Goal: Task Accomplishment & Management: Manage account settings

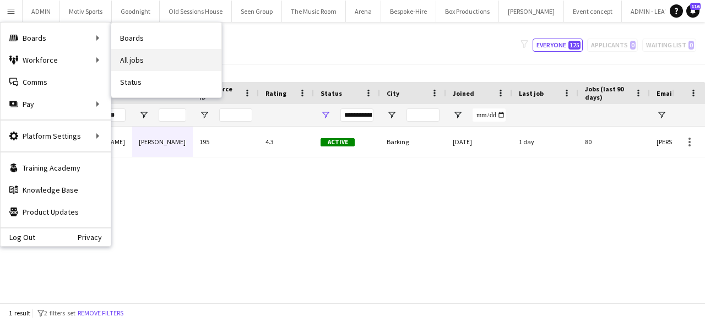
click at [127, 58] on link "All jobs" at bounding box center [166, 60] width 110 height 22
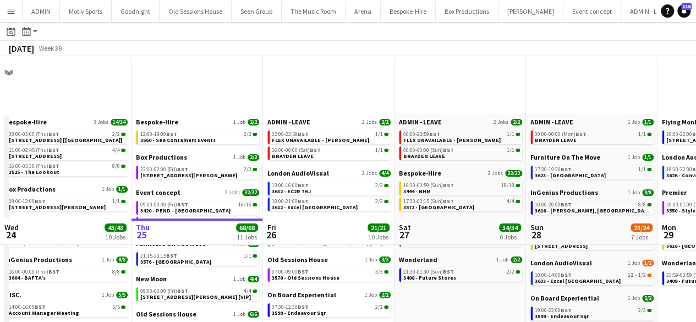
scroll to position [183, 0]
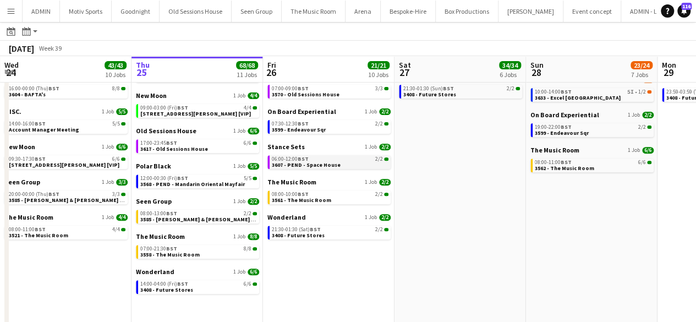
click at [322, 158] on div "06:00-12:00 BST 2/2" at bounding box center [330, 159] width 117 height 6
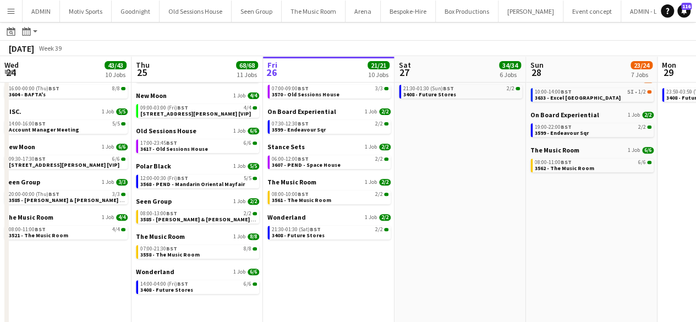
click at [20, 13] on button "Menu" at bounding box center [11, 11] width 22 height 22
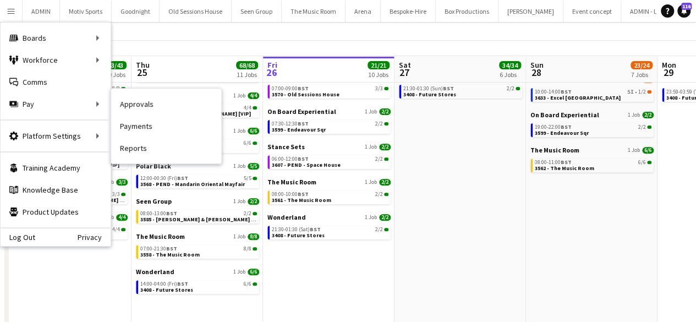
click at [146, 124] on link "Payments" at bounding box center [166, 126] width 110 height 22
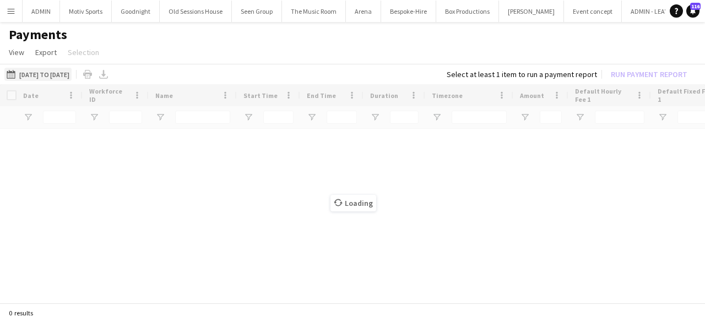
click at [72, 74] on button "[DATE] to [DATE] [DATE] to [DATE]" at bounding box center [37, 74] width 67 height 13
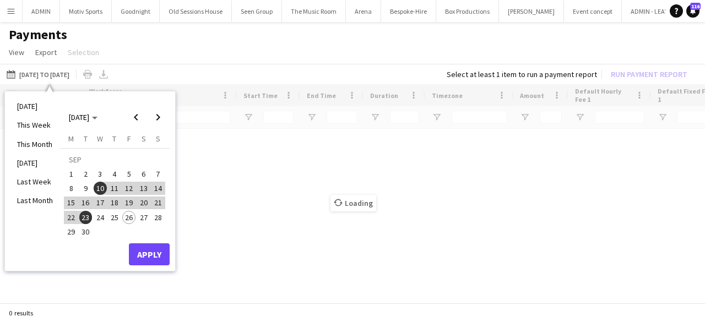
click at [42, 146] on li "This Month" at bounding box center [34, 144] width 49 height 19
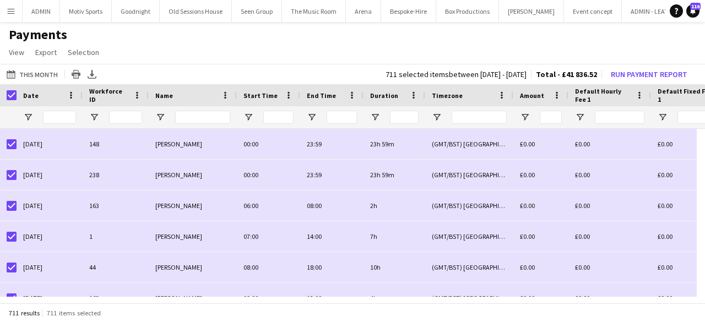
click at [12, 13] on app-icon "Menu" at bounding box center [11, 11] width 9 height 9
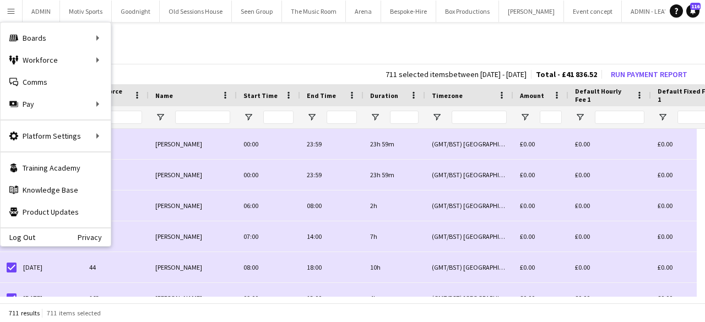
click at [390, 49] on app-page-menu "View Customise view Customise filters Reset Filters Reset View Reset All Export…" at bounding box center [352, 53] width 705 height 21
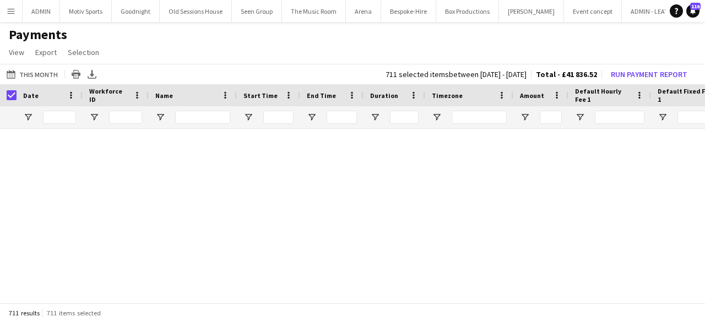
scroll to position [21751, 0]
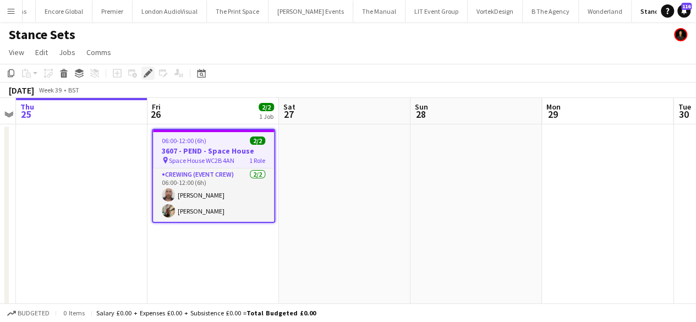
click at [144, 78] on div "Edit" at bounding box center [147, 73] width 13 height 13
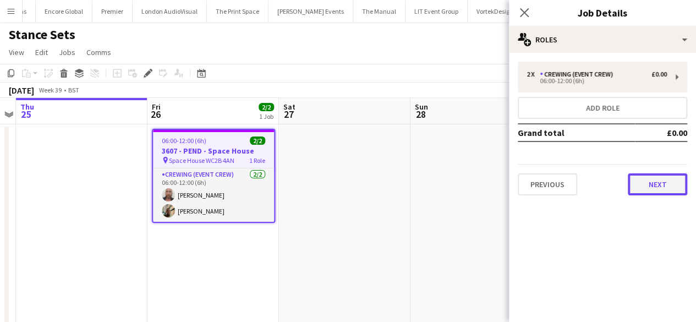
click at [648, 179] on button "Next" at bounding box center [657, 184] width 59 height 22
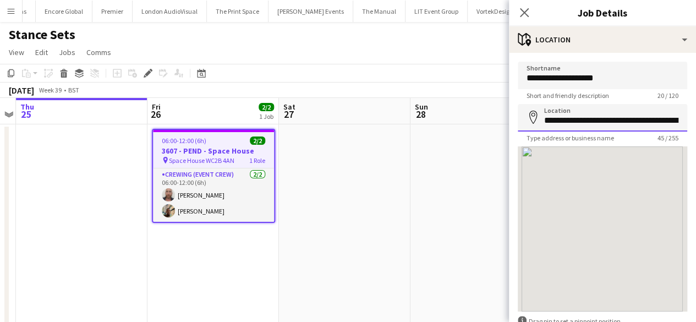
click at [588, 124] on input "**********" at bounding box center [603, 118] width 170 height 28
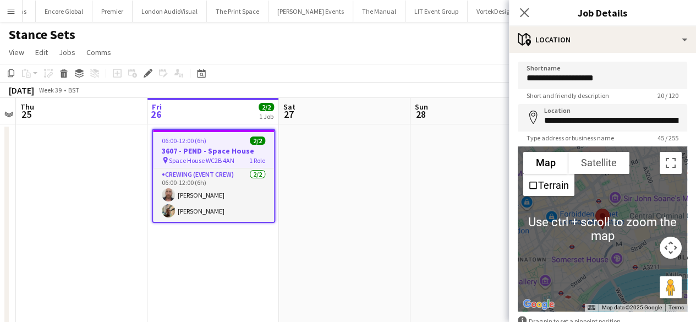
scroll to position [67, 0]
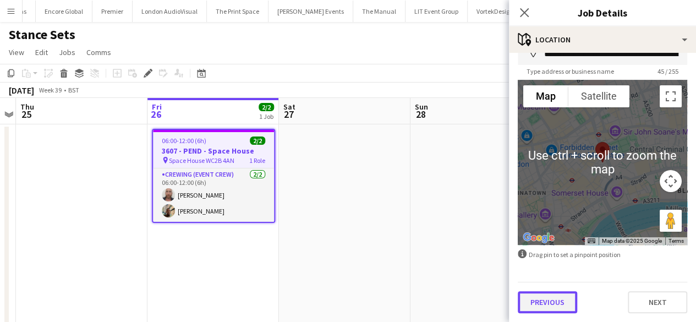
click at [557, 295] on button "Previous" at bounding box center [547, 302] width 59 height 22
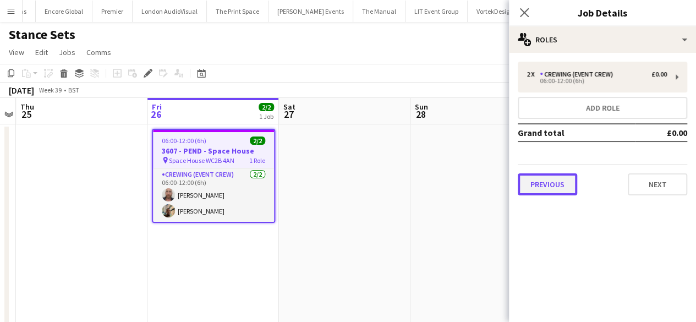
click at [555, 184] on button "Previous" at bounding box center [547, 184] width 59 height 22
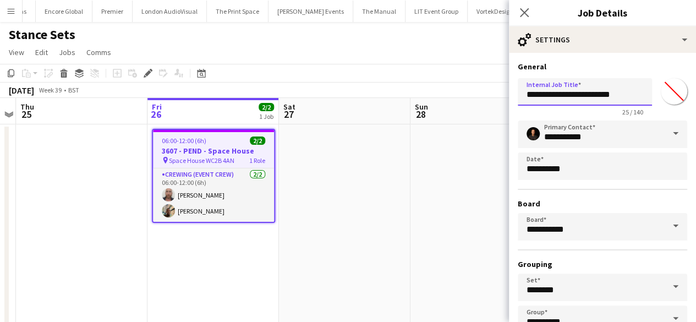
drag, startPoint x: 571, startPoint y: 96, endPoint x: 579, endPoint y: 110, distance: 15.3
click at [571, 96] on input "**********" at bounding box center [585, 92] width 134 height 28
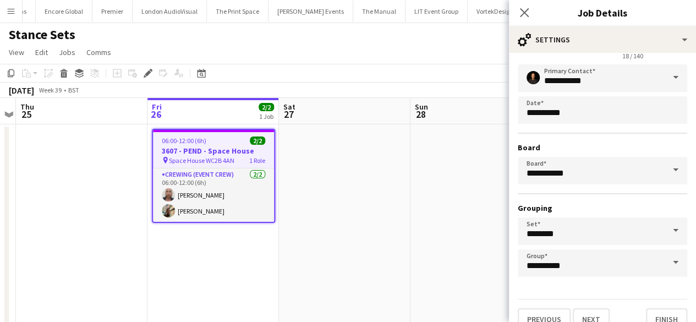
scroll to position [73, 0]
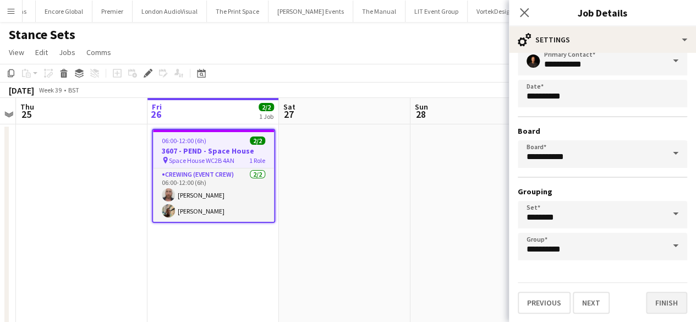
type input "**********"
click at [649, 297] on button "Finish" at bounding box center [666, 303] width 41 height 22
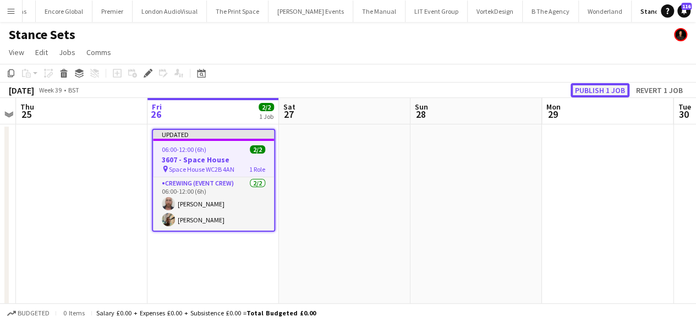
click at [582, 84] on button "Publish 1 job" at bounding box center [600, 90] width 59 height 14
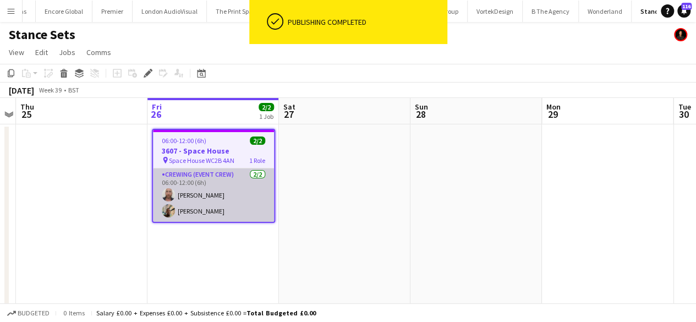
click at [228, 199] on app-card-role "Crewing (Event Crew) 2/2 06:00-12:00 (6h) Sandy Grierson Stephon Johnson" at bounding box center [213, 194] width 121 height 53
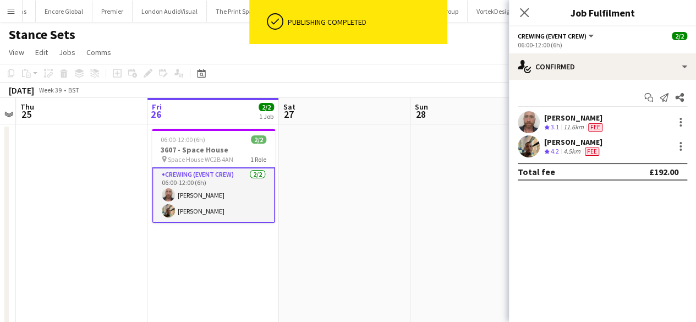
click at [609, 124] on div "Sandy Grierson Crew rating 3.1 11.6km Fee" at bounding box center [602, 122] width 187 height 22
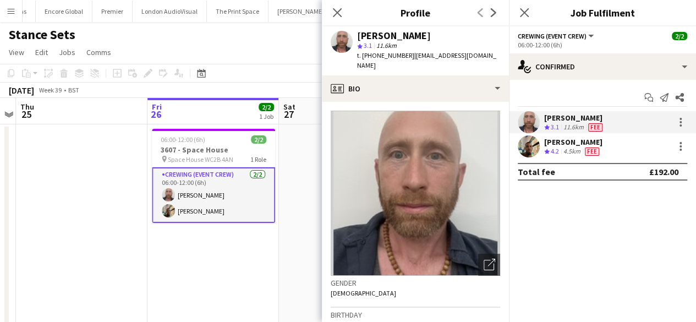
drag, startPoint x: 440, startPoint y: 34, endPoint x: 357, endPoint y: 31, distance: 83.7
click at [357, 31] on div "[PERSON_NAME]" at bounding box center [428, 36] width 143 height 10
copy div "[PERSON_NAME]"
drag, startPoint x: 404, startPoint y: 53, endPoint x: 362, endPoint y: 62, distance: 42.9
click at [362, 62] on div "Sandy Grierson star 3.1 11.6km t. +447973334527 | alexbgrierson@hotmail.com" at bounding box center [415, 50] width 187 height 49
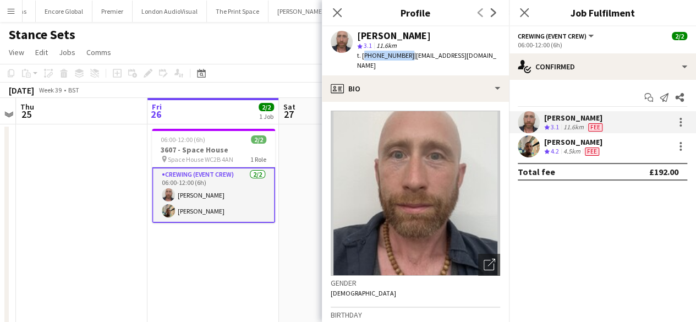
copy span "+447973334527"
click at [333, 15] on icon "Close pop-in" at bounding box center [337, 12] width 10 height 10
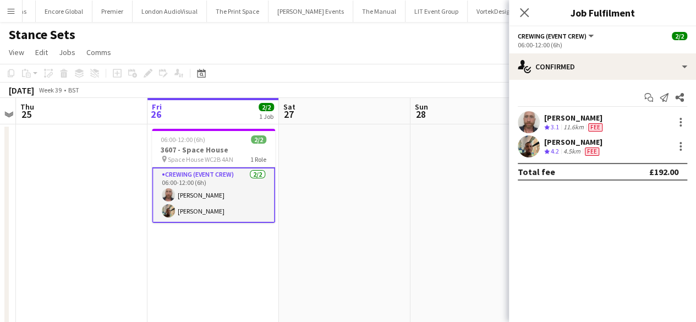
click at [576, 137] on div "[PERSON_NAME]" at bounding box center [573, 142] width 58 height 10
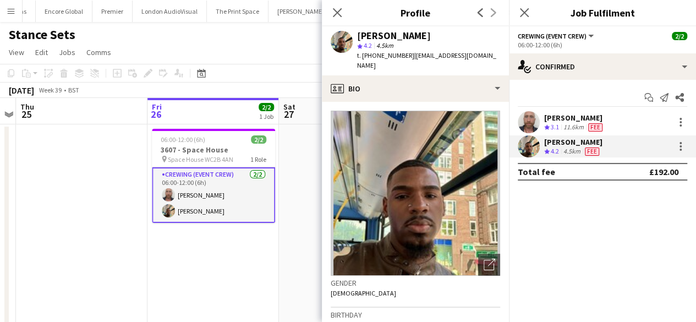
drag, startPoint x: 436, startPoint y: 34, endPoint x: 358, endPoint y: 38, distance: 78.3
click at [358, 38] on div "[PERSON_NAME]" at bounding box center [428, 36] width 143 height 10
drag, startPoint x: 379, startPoint y: 41, endPoint x: 370, endPoint y: 35, distance: 11.0
copy div "[PERSON_NAME]"
drag, startPoint x: 404, startPoint y: 57, endPoint x: 363, endPoint y: 60, distance: 40.9
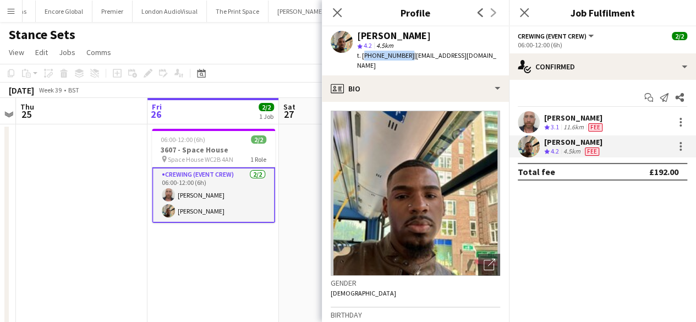
click at [363, 60] on div "t. +447951879132 | stephonjohnson876@gmail.com" at bounding box center [428, 61] width 143 height 20
copy span "+447951879132"
click at [339, 10] on icon at bounding box center [337, 12] width 10 height 10
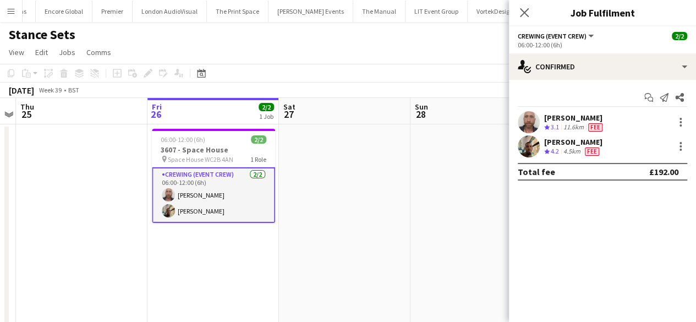
click at [580, 124] on div "11.6km" at bounding box center [574, 127] width 25 height 9
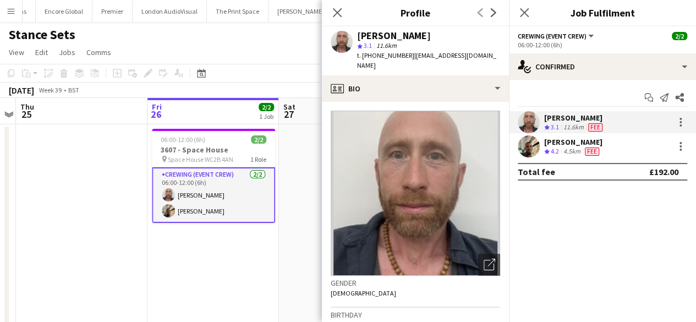
click at [568, 149] on div "4.5km" at bounding box center [572, 151] width 21 height 9
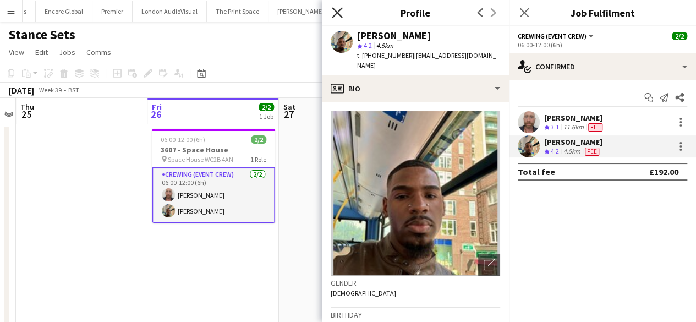
click at [334, 9] on icon at bounding box center [337, 12] width 10 height 10
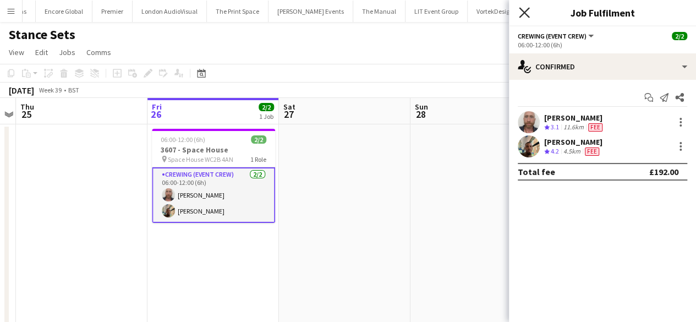
click at [523, 15] on icon "Close pop-in" at bounding box center [524, 12] width 10 height 10
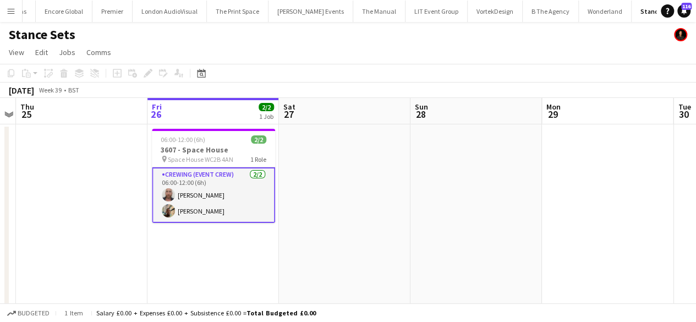
click at [211, 175] on app-card-role "Crewing (Event Crew) 2/2 06:00-12:00 (6h) Sandy Grierson Stephon Johnson" at bounding box center [213, 195] width 123 height 56
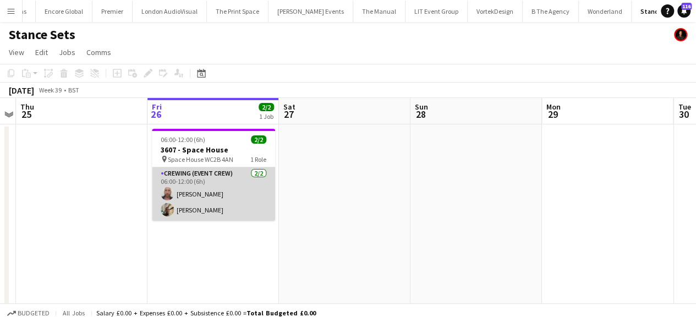
click at [221, 188] on app-card-role "Crewing (Event Crew) 2/2 06:00-12:00 (6h) Sandy Grierson Stephon Johnson" at bounding box center [213, 193] width 123 height 53
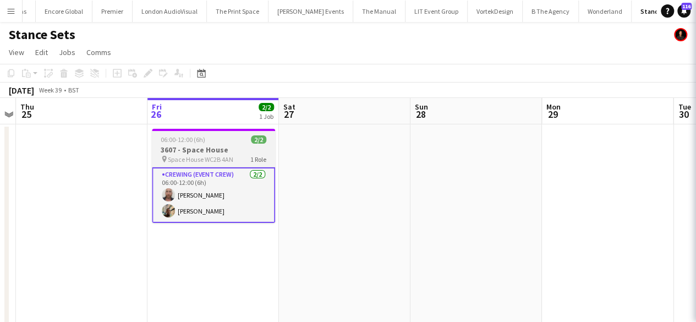
click at [213, 147] on h3 "3607 - Space House" at bounding box center [213, 150] width 123 height 10
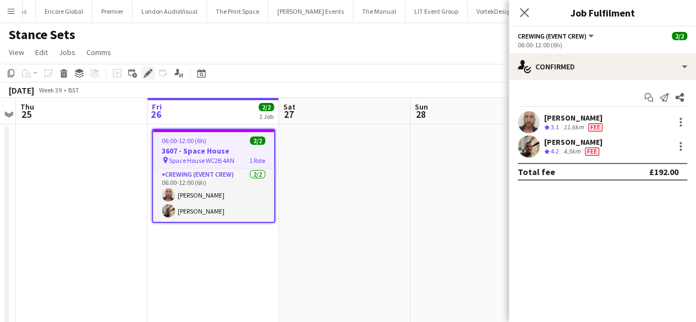
click at [151, 72] on icon "Edit" at bounding box center [148, 73] width 9 height 9
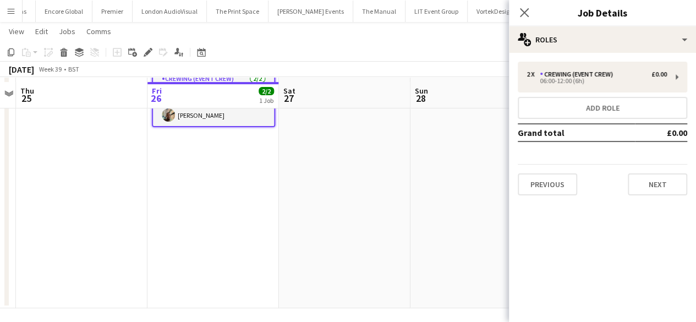
scroll to position [99, 0]
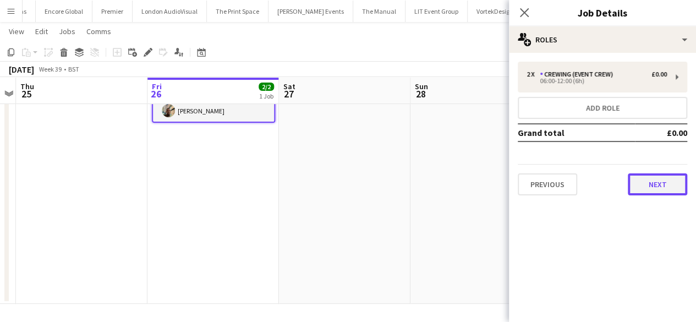
click at [641, 182] on button "Next" at bounding box center [657, 184] width 59 height 22
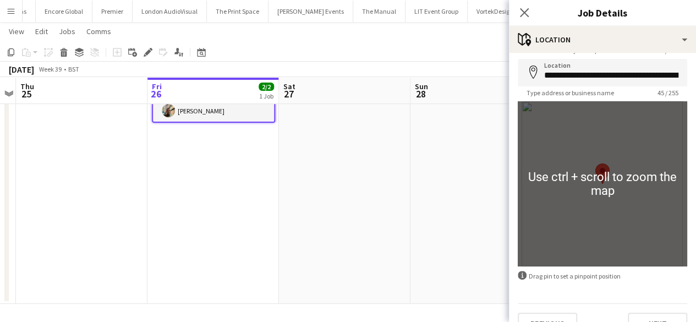
scroll to position [67, 0]
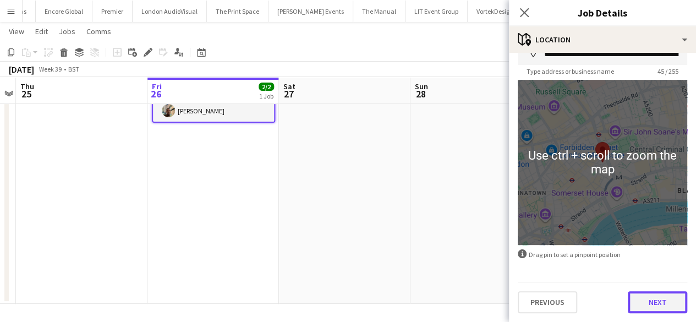
click at [656, 299] on button "Next" at bounding box center [657, 302] width 59 height 22
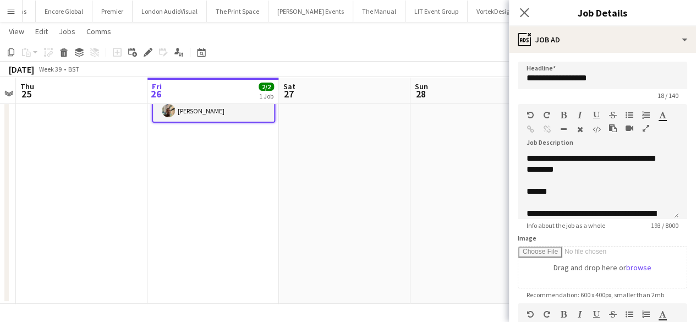
scroll to position [183, 0]
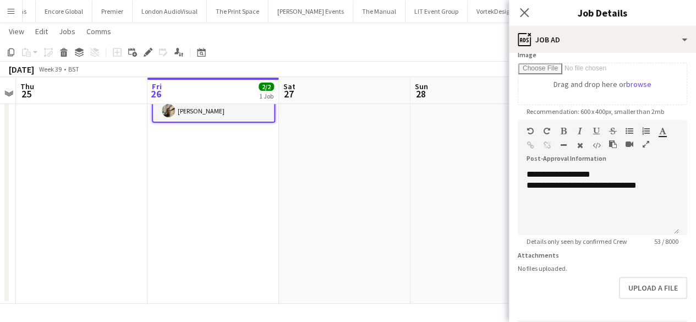
click at [246, 222] on app-date-cell "06:00-12:00 (6h) 2/2 3607 - Space House pin Space House WC2B 4AN 1 Role Crewing…" at bounding box center [214, 164] width 132 height 280
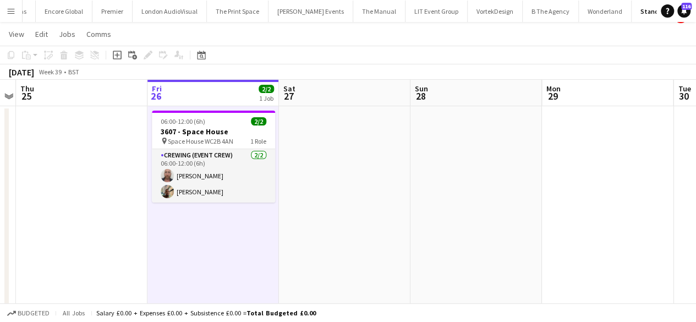
scroll to position [0, 0]
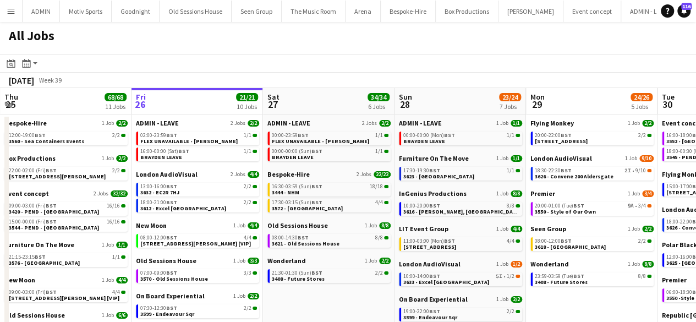
drag, startPoint x: 556, startPoint y: 47, endPoint x: 489, endPoint y: 50, distance: 67.2
click at [489, 50] on div "All Jobs" at bounding box center [348, 38] width 696 height 32
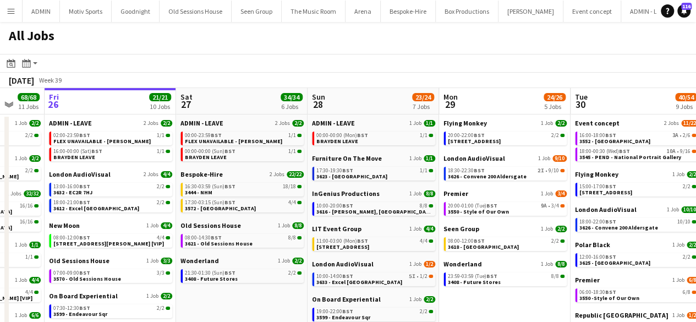
scroll to position [0, 357]
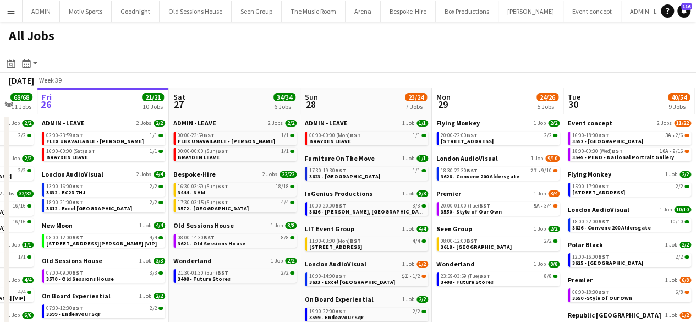
drag, startPoint x: 571, startPoint y: 302, endPoint x: 477, endPoint y: 296, distance: 94.4
click at [477, 296] on app-calendar-viewport "Tue 23 20/20 7 Jobs Wed 24 43/43 10 Jobs Thu 25 68/68 11 Jobs Fri 26 21/21 10 J…" at bounding box center [348, 306] width 696 height 437
